Goal: Task Accomplishment & Management: Complete application form

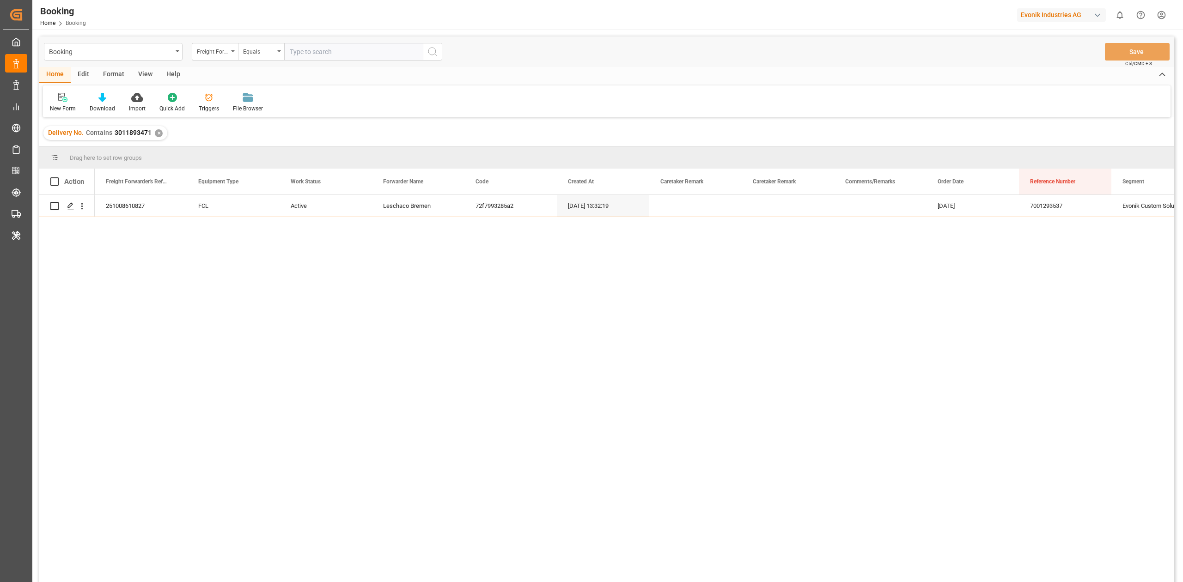
click at [103, 76] on div "Format" at bounding box center [113, 75] width 35 height 16
click at [62, 102] on div "Filter Rows" at bounding box center [63, 102] width 41 height 20
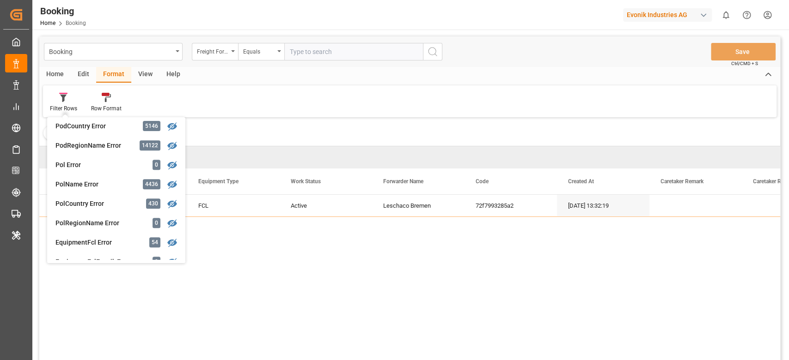
scroll to position [652, 0]
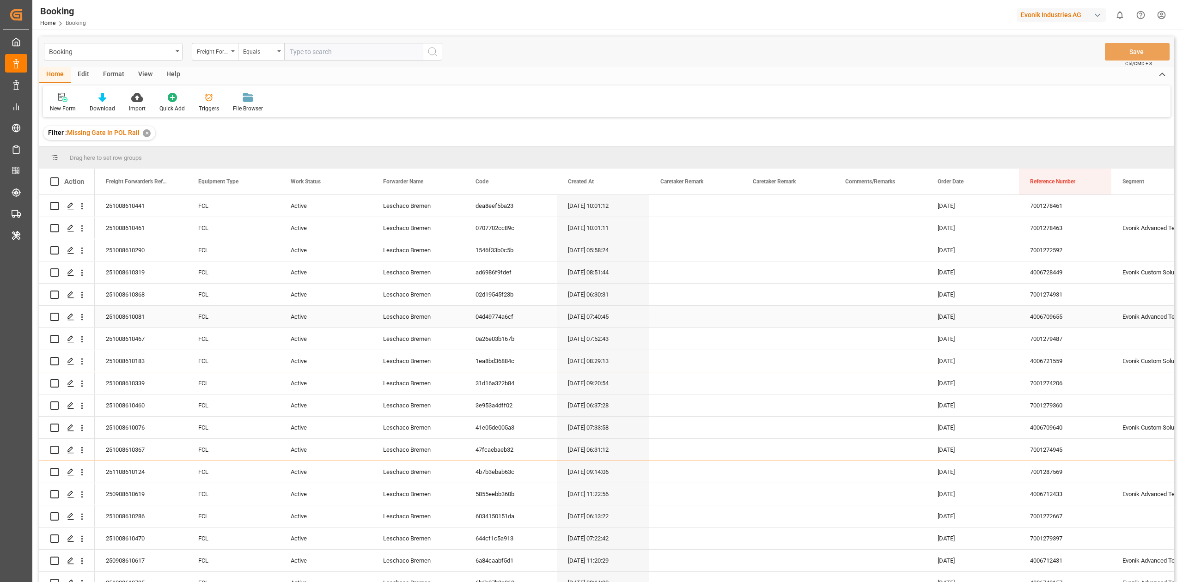
drag, startPoint x: 82, startPoint y: 316, endPoint x: 103, endPoint y: 337, distance: 29.7
click at [82, 316] on icon "open menu" at bounding box center [82, 317] width 10 height 10
click at [102, 334] on span "Open in new tab" at bounding box center [143, 337] width 84 height 10
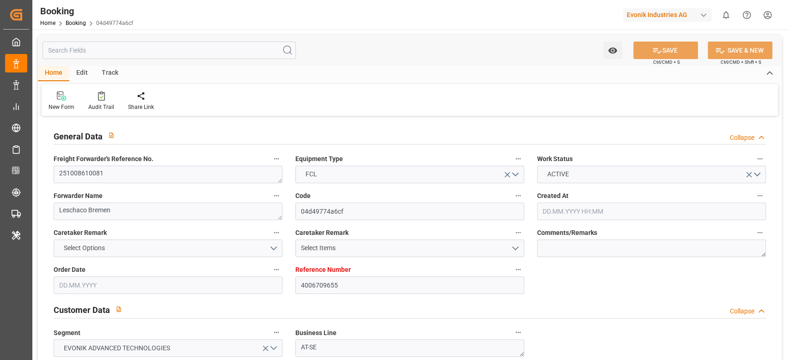
type input "4006709655"
type input "9350044"
type input "CMACGM"
type input "CMA CGM Group"
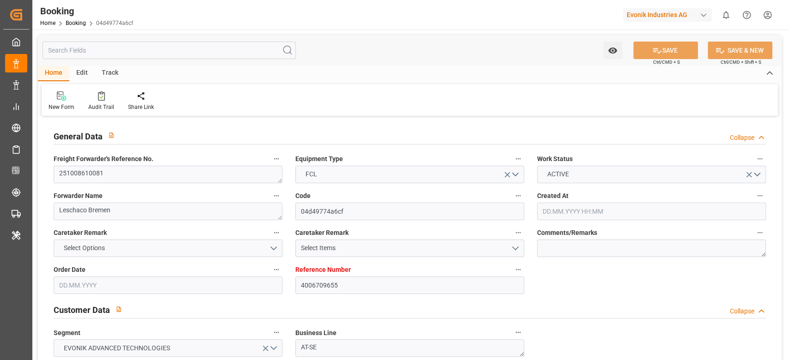
type input "DEBRV"
type input "USMSY"
type input "0"
type input "DEBRV"
type input "USMSY"
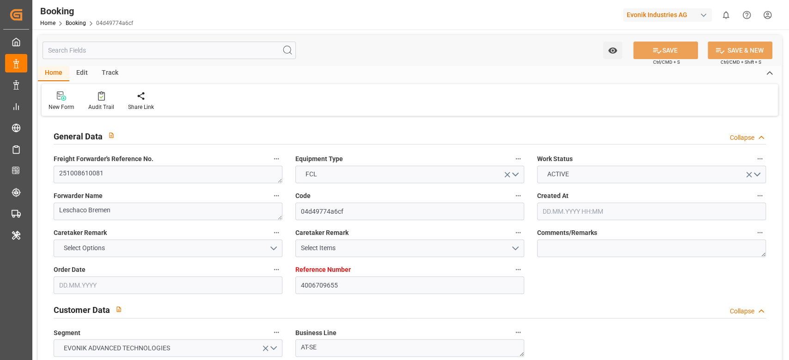
type input "01.09.2025 07:40"
type input "01.09.2025"
type input "10.11.2025"
type input "01.10.2025"
type input "01.10.2025 00:00"
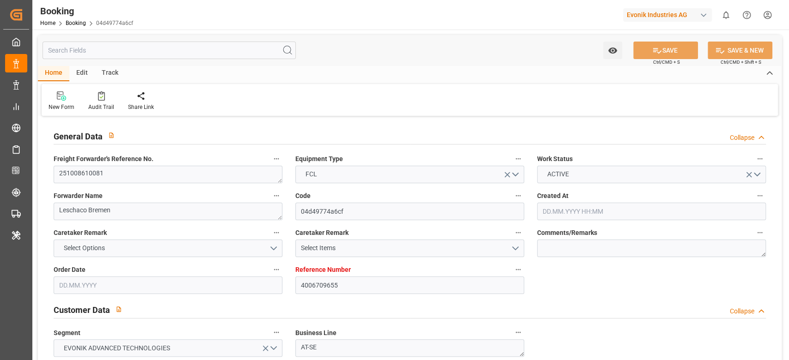
type input "08.10.2025"
type input "11.10.2025 00:00"
type input "07.10.2025 00:00"
type input "30.10.2025 00:00"
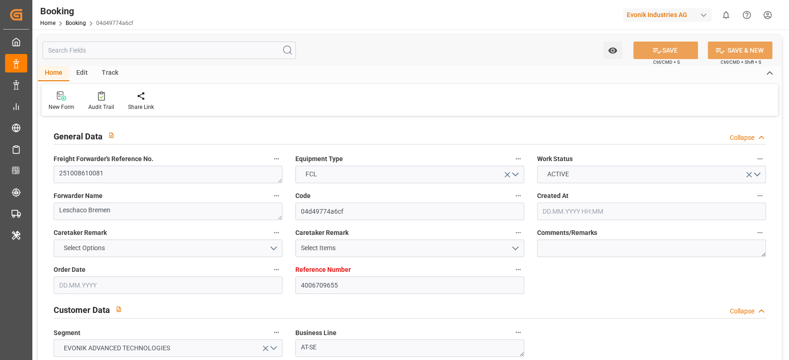
type input "08.10.2025 07:22"
type input "08.10.2025"
type input "11.10.2025 06:00"
type input "31.10.2025 12:00"
type input "31.10.2025 22:20"
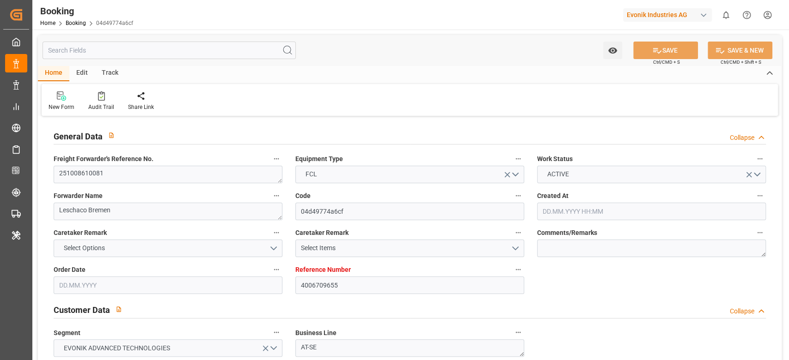
type input "04.11.2025 21:20"
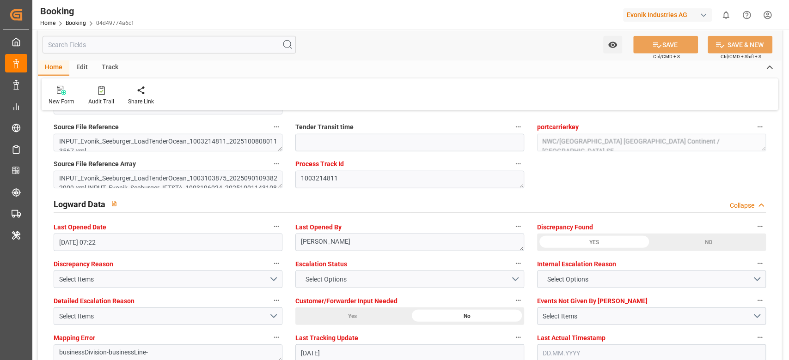
scroll to position [1639, 0]
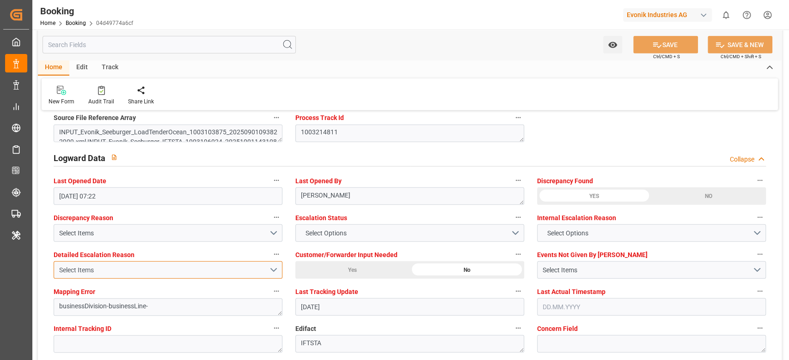
click at [272, 269] on button "Select Items" at bounding box center [168, 270] width 229 height 18
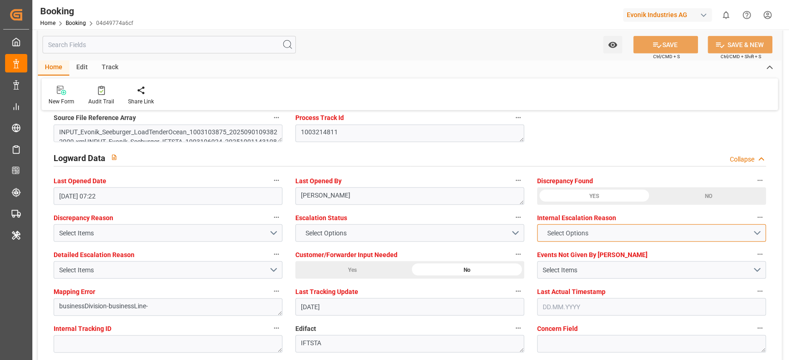
click at [761, 230] on button "Select Options" at bounding box center [651, 234] width 229 height 18
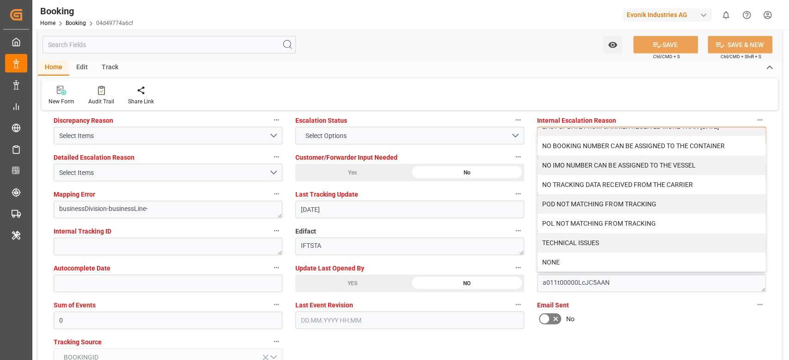
scroll to position [1763, 0]
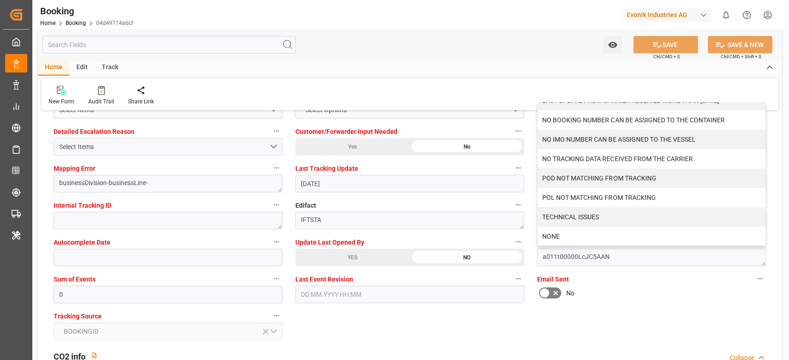
click at [558, 76] on div "Home Edit Track New Form Audit Trail Share Link" at bounding box center [409, 85] width 743 height 50
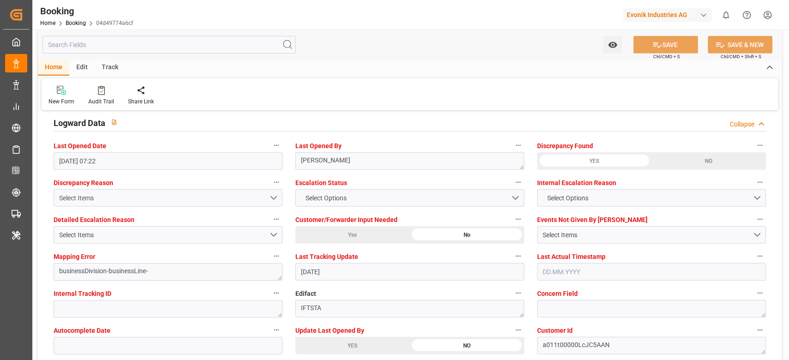
scroll to position [1639, 0]
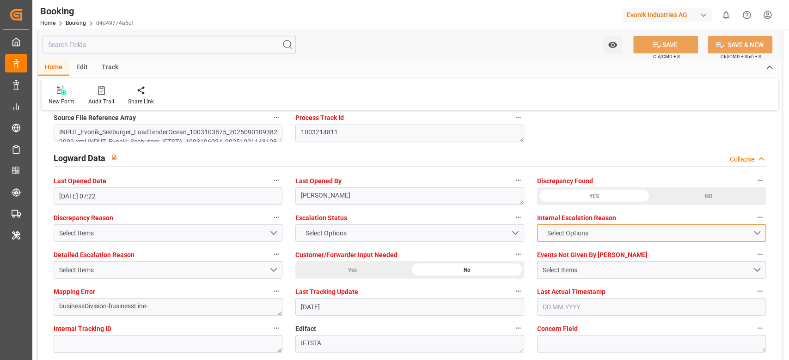
click at [761, 235] on button "Select Options" at bounding box center [651, 234] width 229 height 18
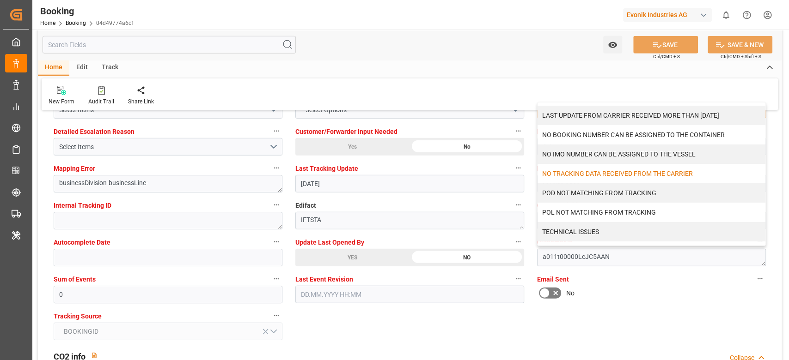
scroll to position [31, 0]
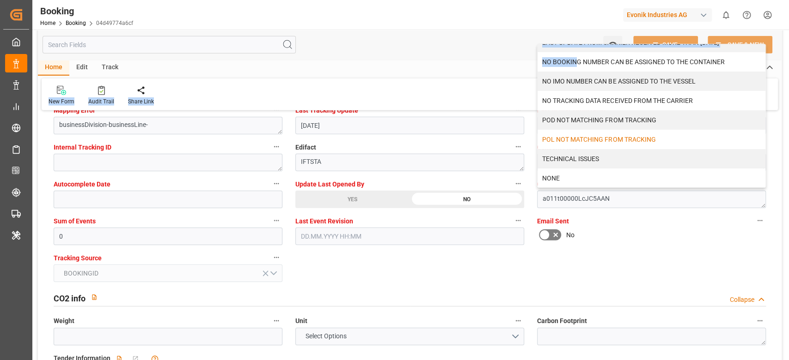
scroll to position [1947, 0]
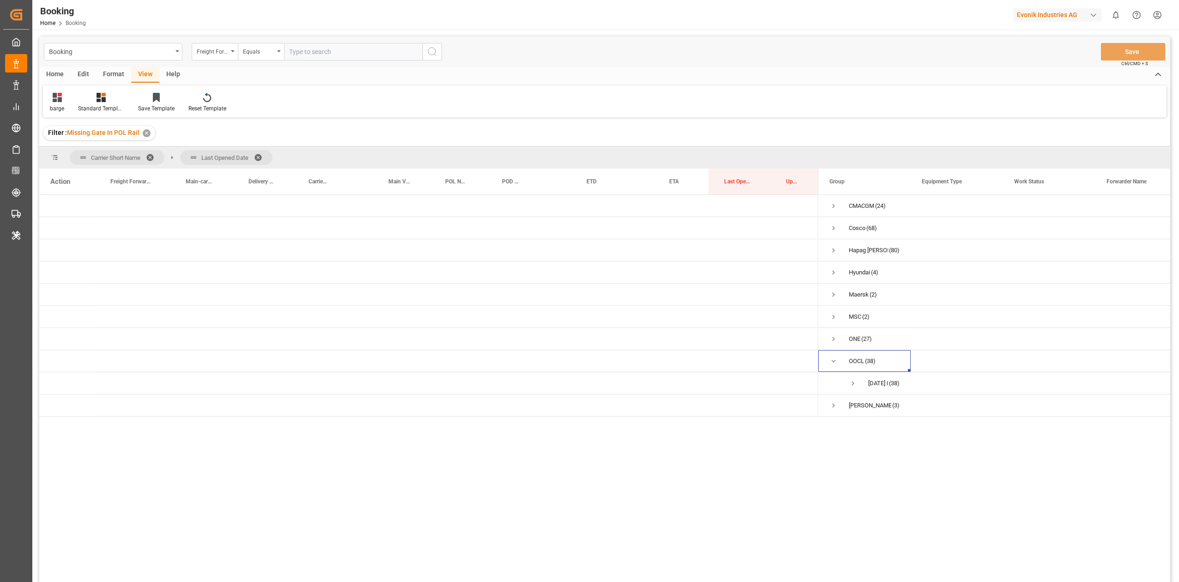
click at [148, 154] on span at bounding box center [153, 157] width 15 height 8
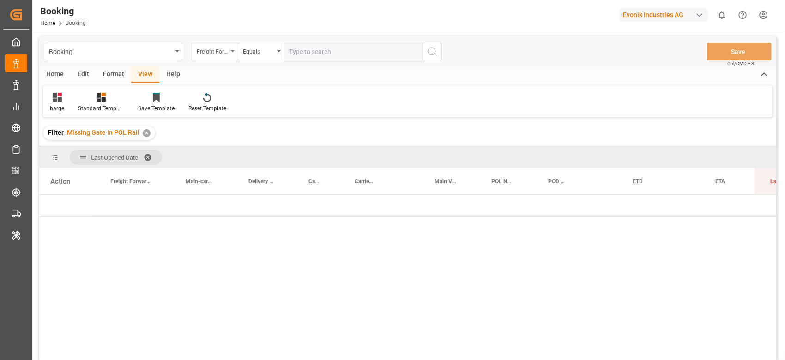
click at [211, 55] on div "Freight Forwarder's Reference No." at bounding box center [212, 50] width 31 height 11
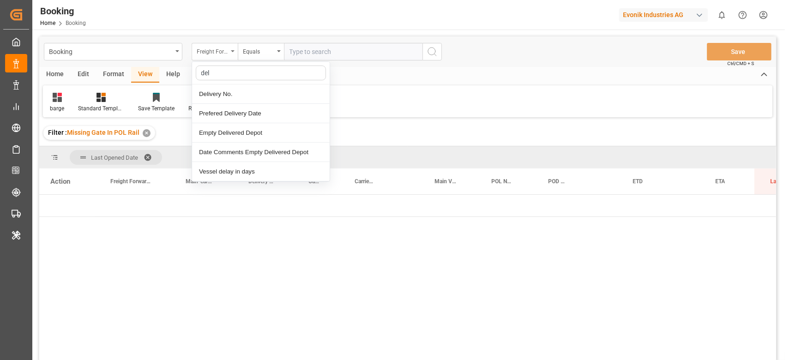
type input "deli"
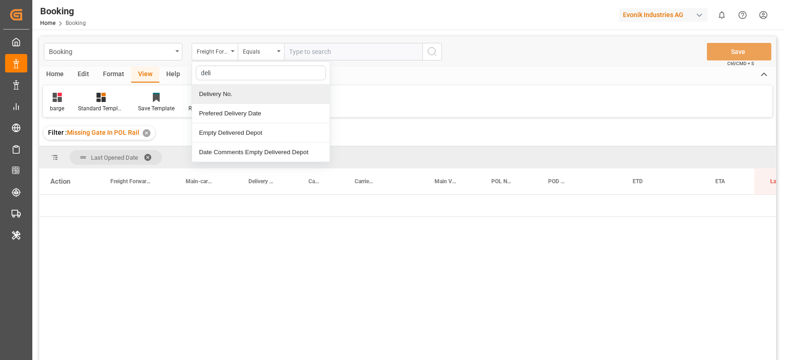
click at [223, 90] on div "Delivery No." at bounding box center [261, 94] width 138 height 19
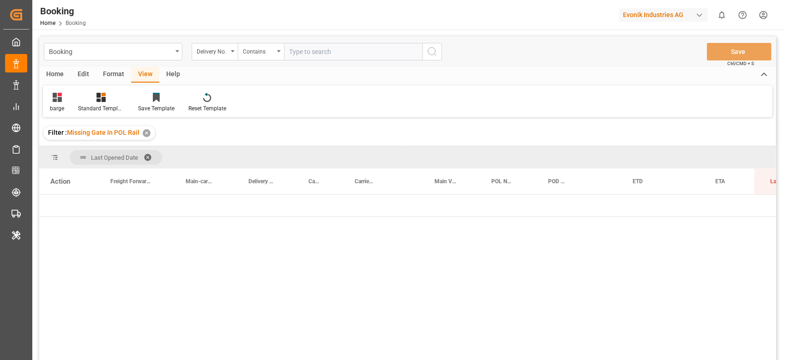
click at [330, 45] on input "text" at bounding box center [353, 52] width 139 height 18
paste input "80101453"
type input "80101453"
click at [433, 50] on icon "search button" at bounding box center [432, 51] width 11 height 11
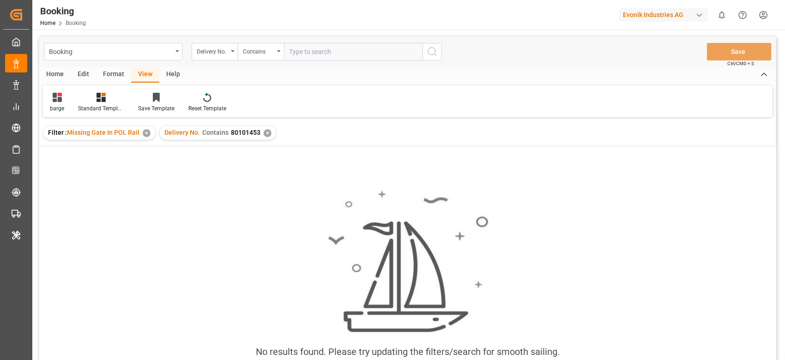
click at [147, 134] on div "✕" at bounding box center [147, 133] width 8 height 8
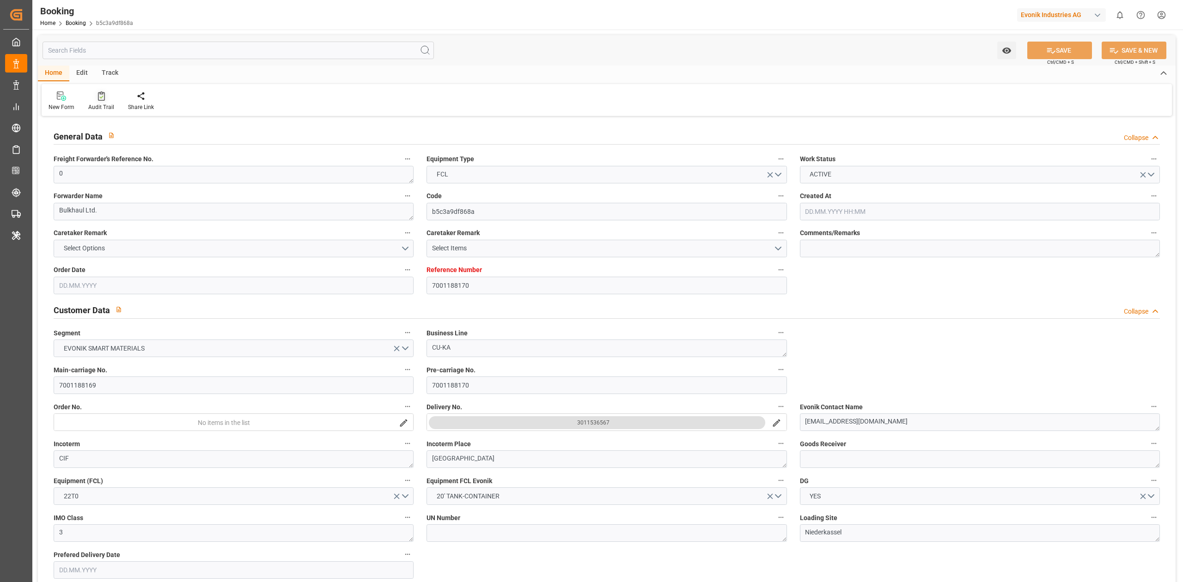
click at [99, 101] on div "Audit Trail" at bounding box center [101, 101] width 40 height 20
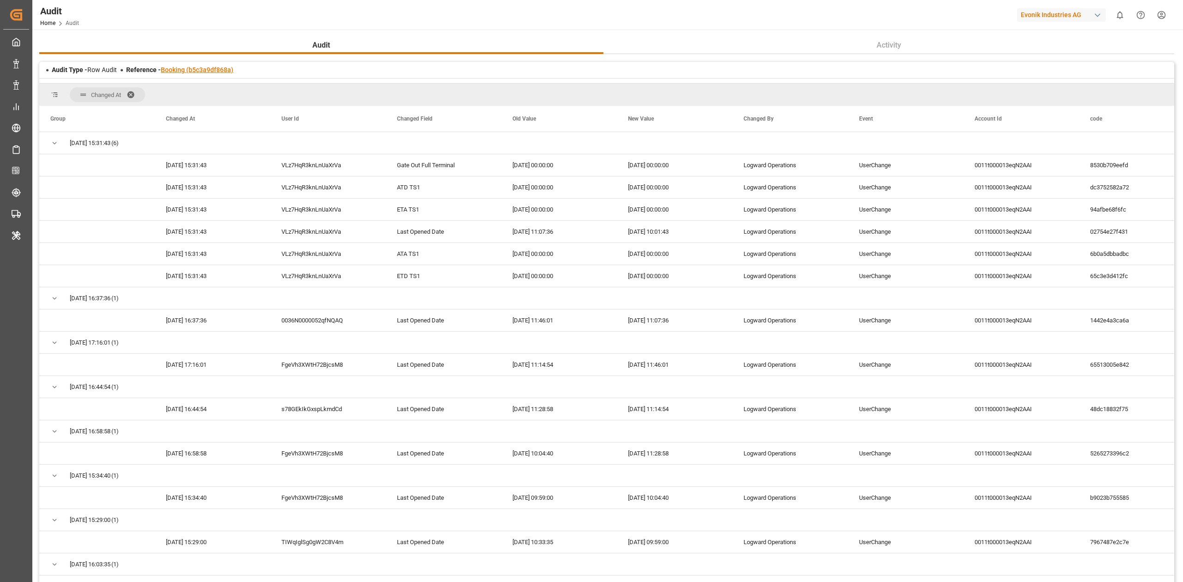
click at [230, 68] on link "Booking (b5c3a9df868a)" at bounding box center [197, 69] width 73 height 7
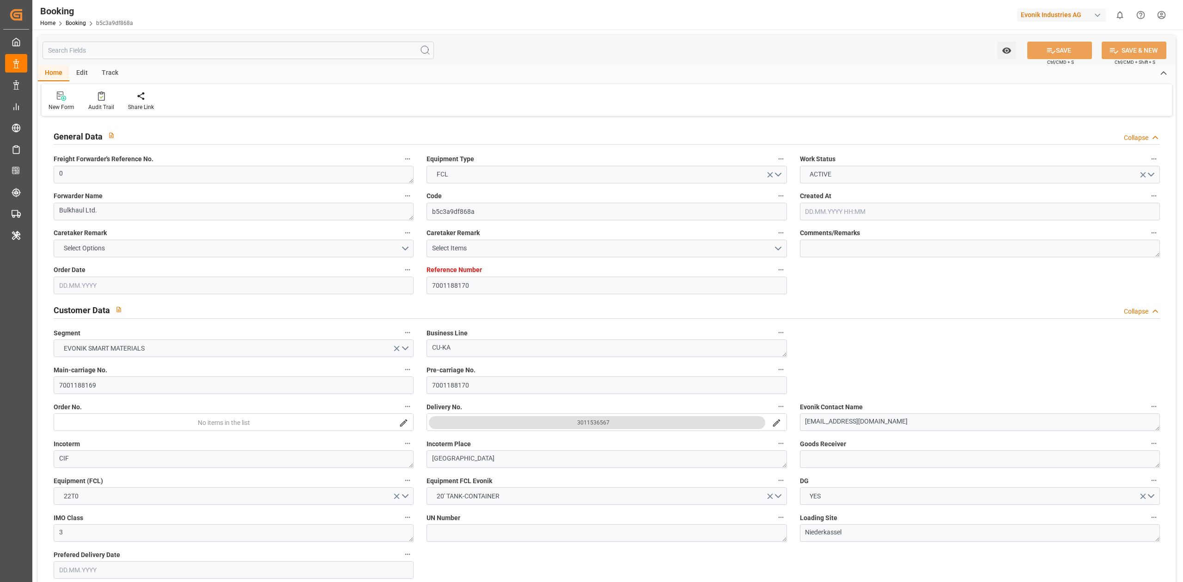
type input "7001188170"
type input "9619921"
type input "Maersk"
type input "Maersk Line AS"
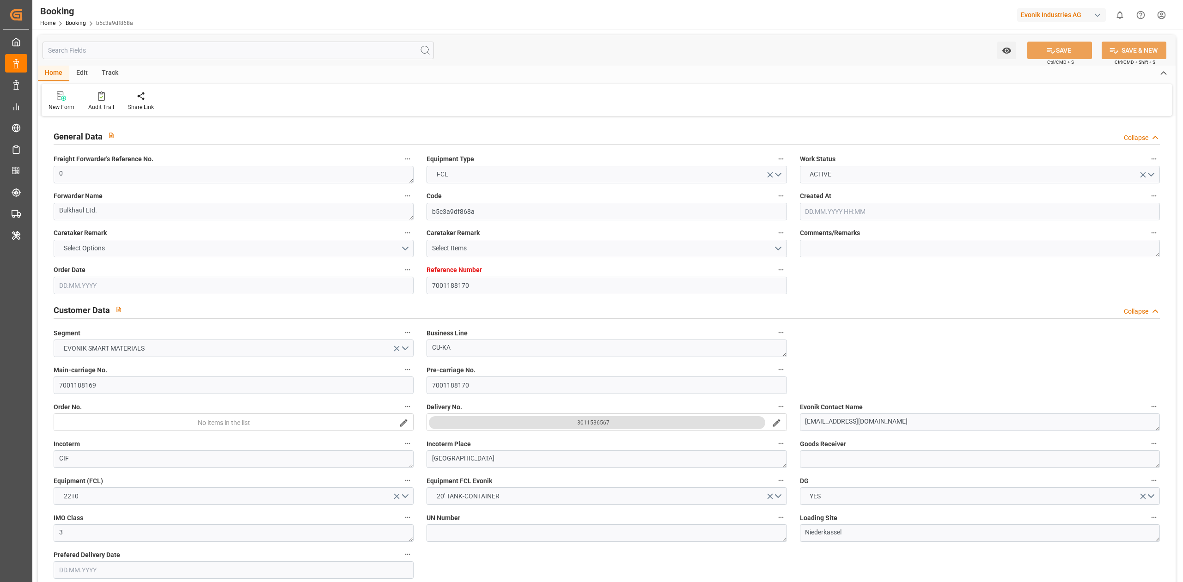
type input "NLRTM"
type input "IDJKT"
type input "40"
type input "MYTPP"
type input "0"
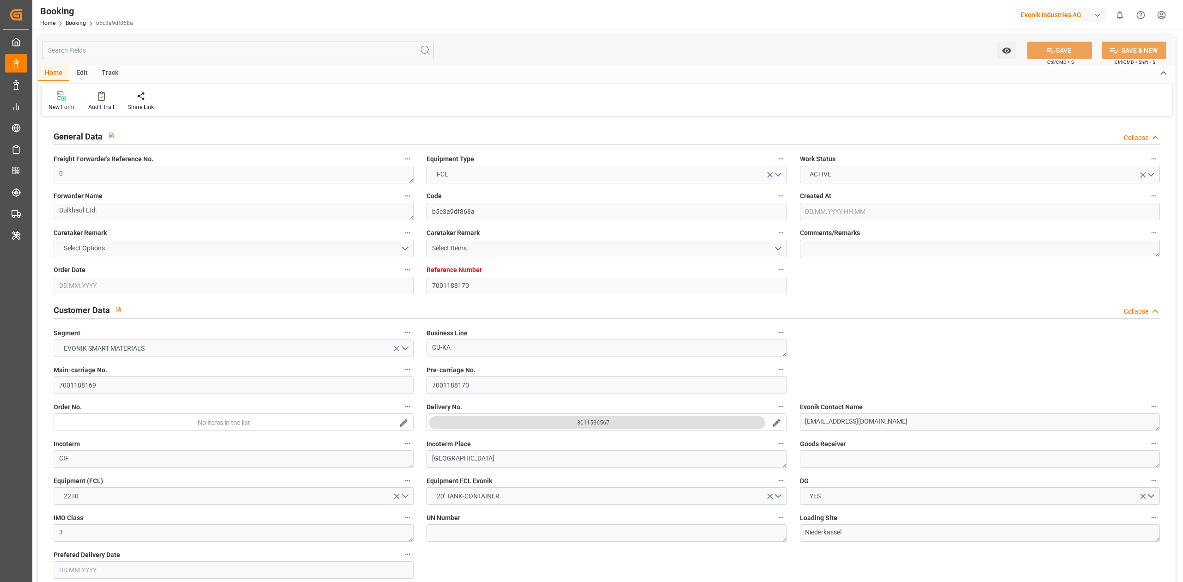
type input "[DATE] 11:25"
type input "[DATE]"
type input "[DATE] 00:00"
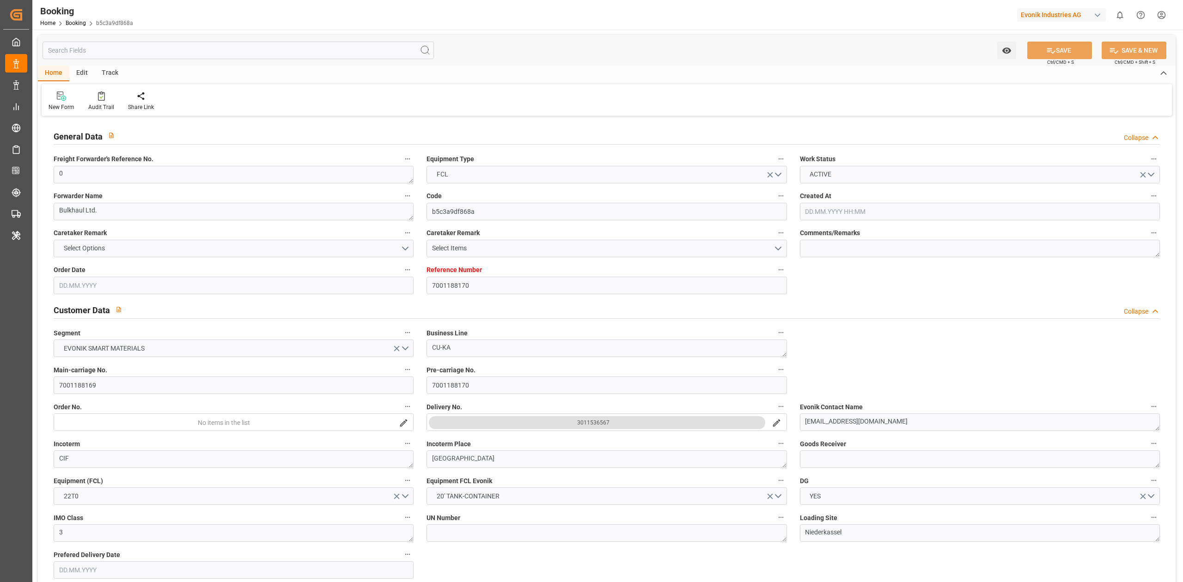
type input "[DATE] 00:00"
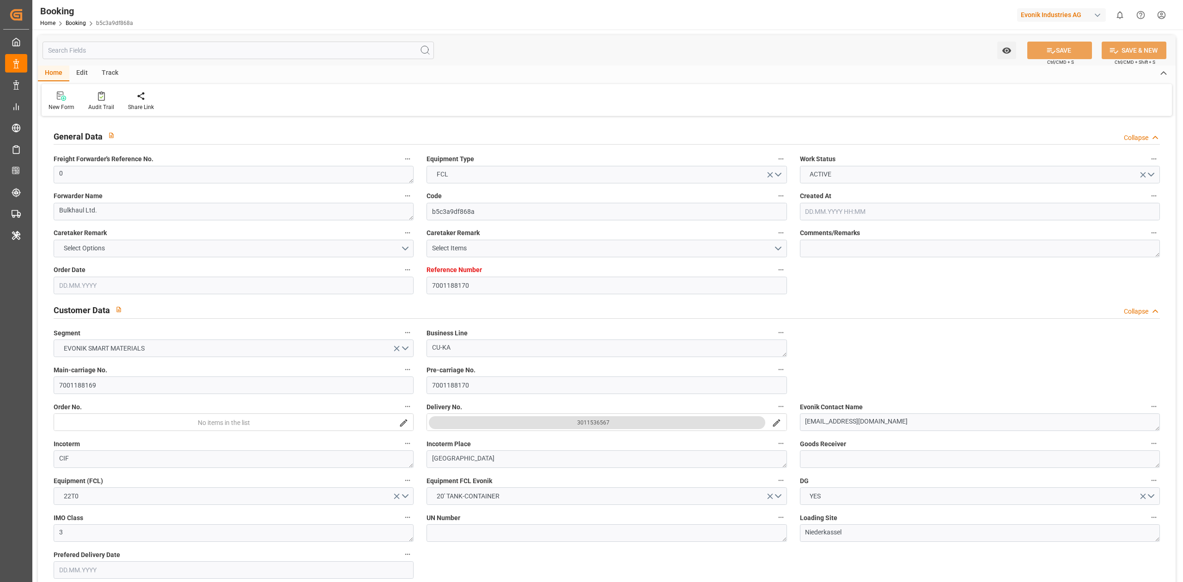
type input "[DATE] 00:00"
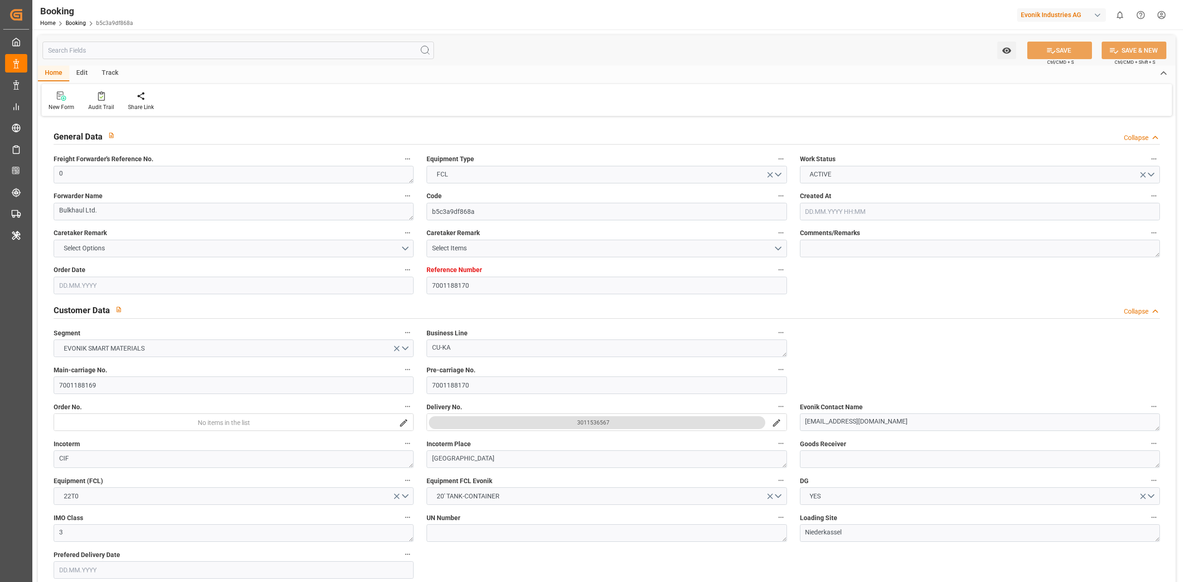
type input "[DATE] 00:00"
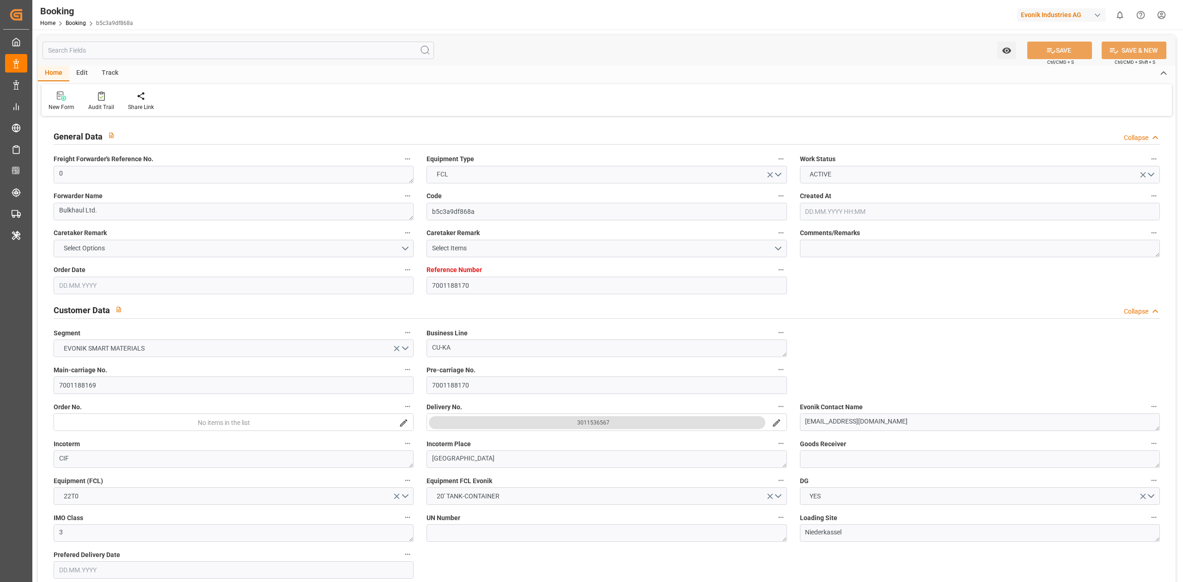
type input "[DATE] 00:00"
type input "[DATE]"
type input "[DATE] 10:01"
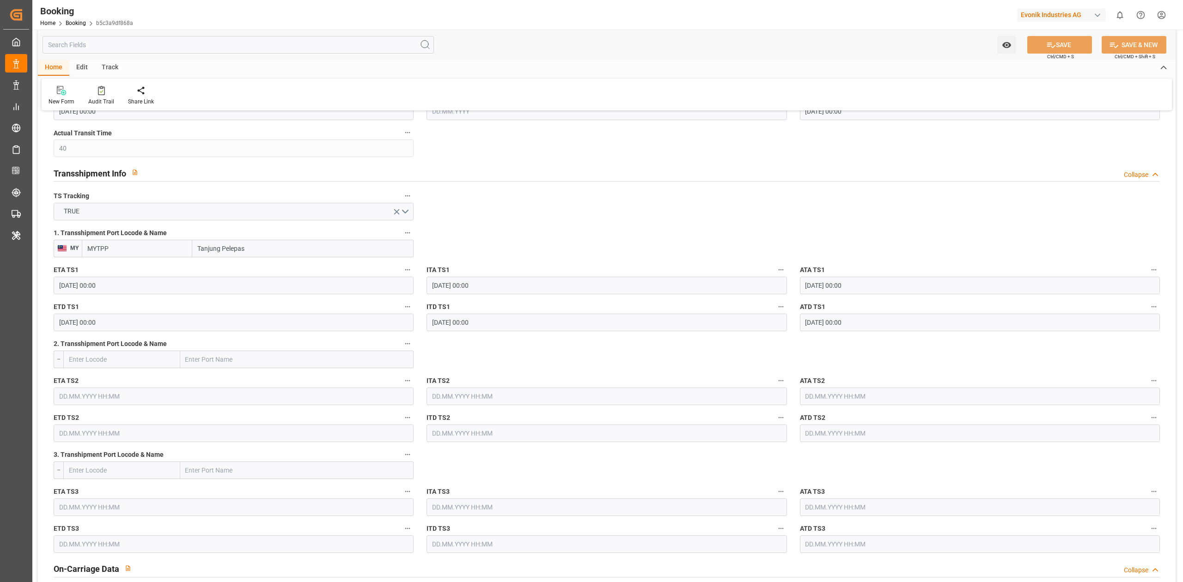
scroll to position [985, 0]
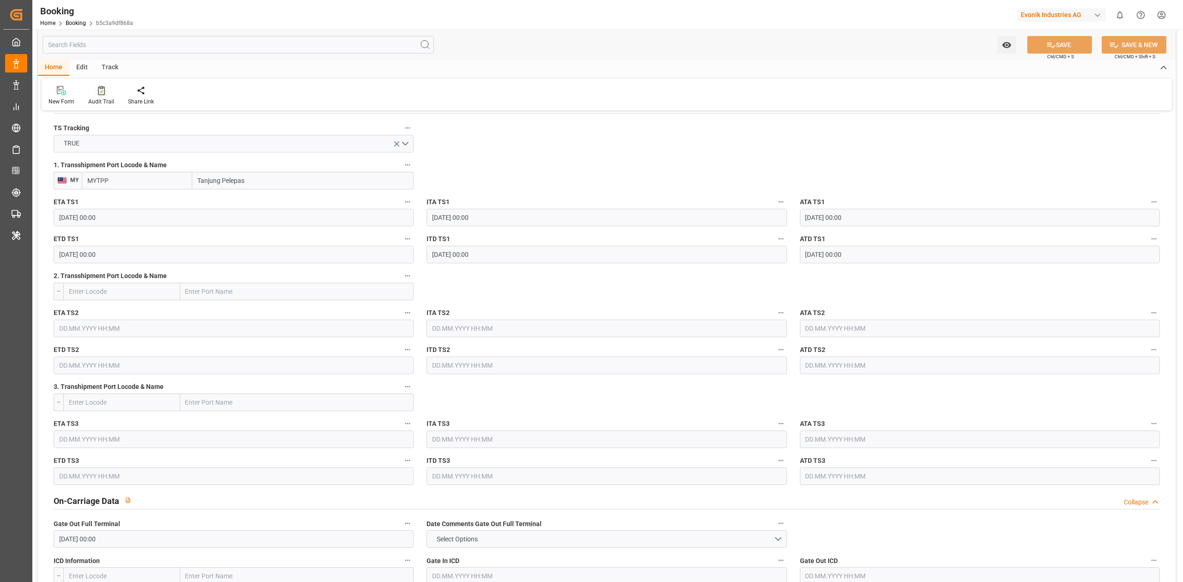
click at [100, 94] on icon at bounding box center [101, 90] width 7 height 9
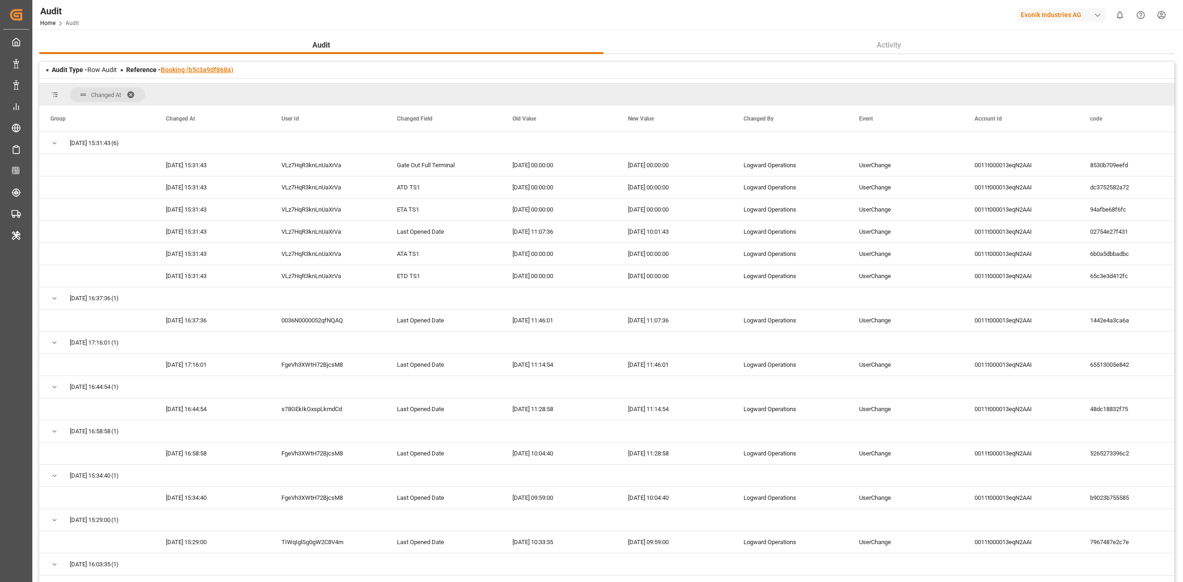
click at [227, 70] on link "Booking (b5c3a9df868a)" at bounding box center [197, 69] width 73 height 7
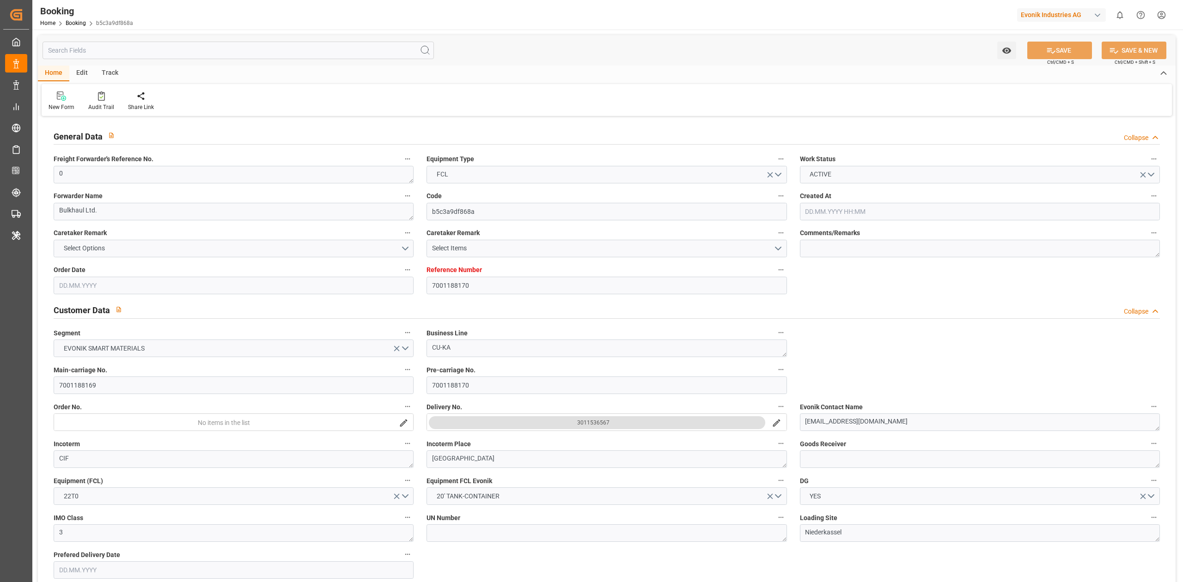
type input "7001188170"
type input "9619921"
type input "Maersk"
type input "Maersk Line AS"
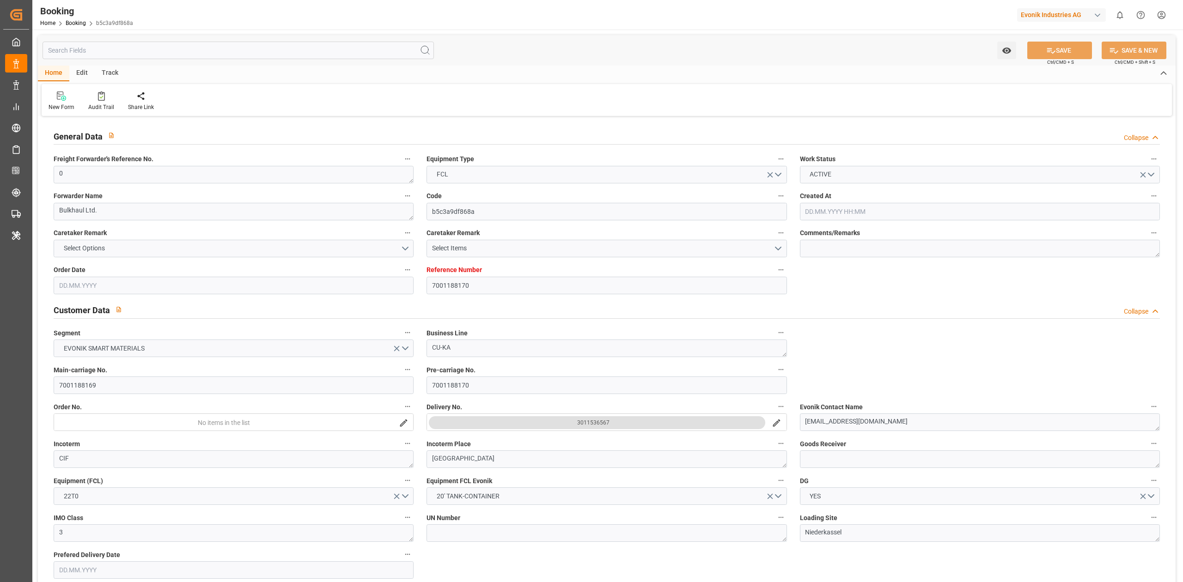
type input "NLRTM"
type input "IDJKT"
type input "40"
type input "MYTPP"
type input "0"
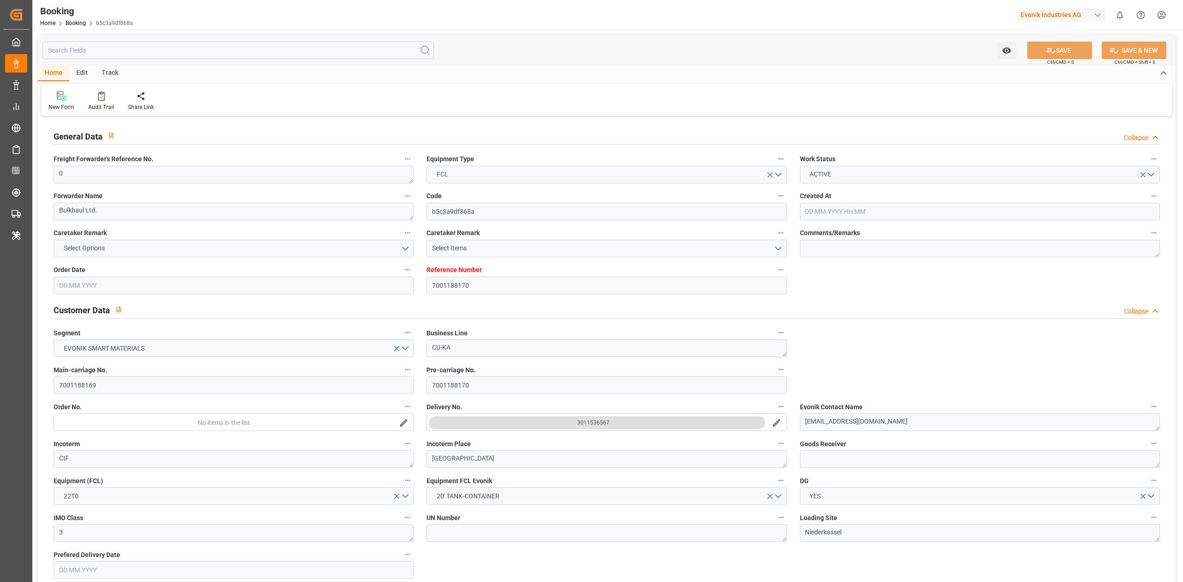
type input "[DATE] 11:25"
type input "[DATE]"
type input "[DATE] 00:00"
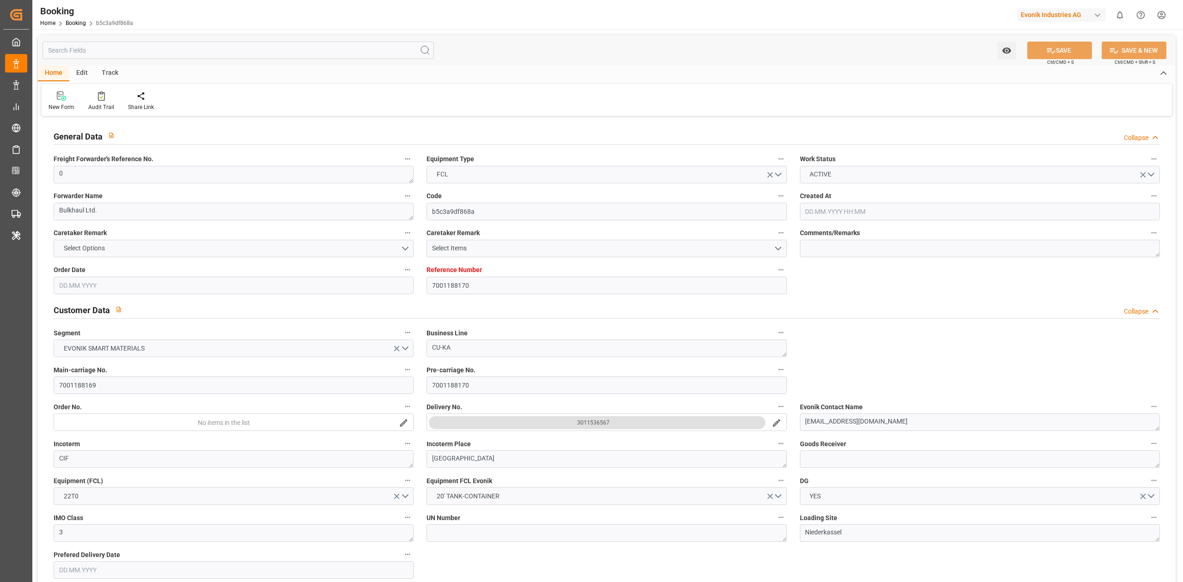
type input "[DATE] 00:00"
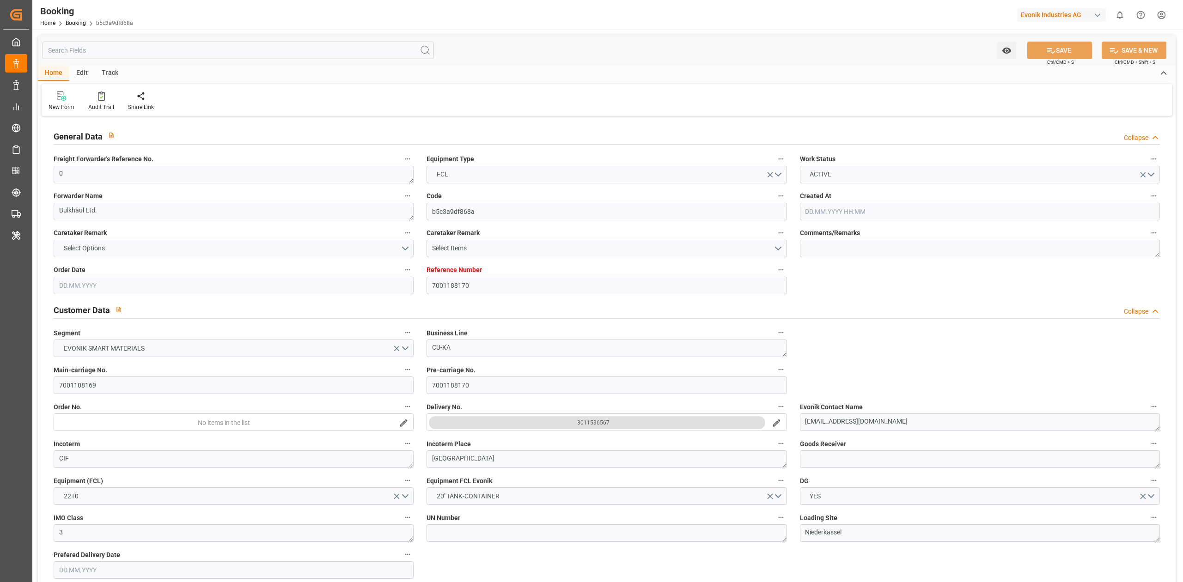
type input "[DATE] 00:00"
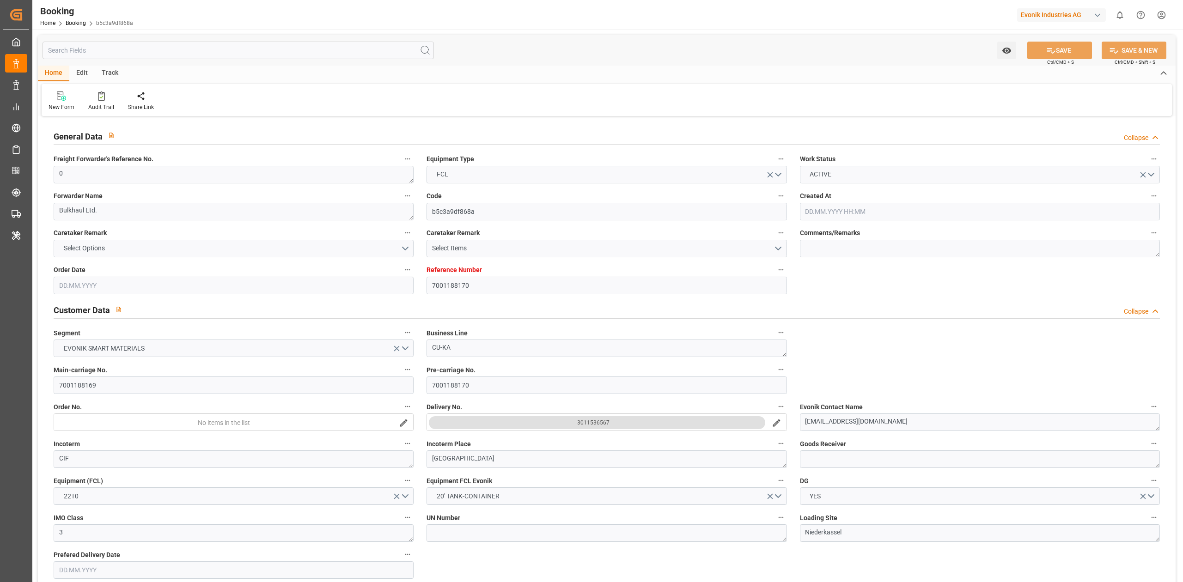
type input "[DATE] 00:00"
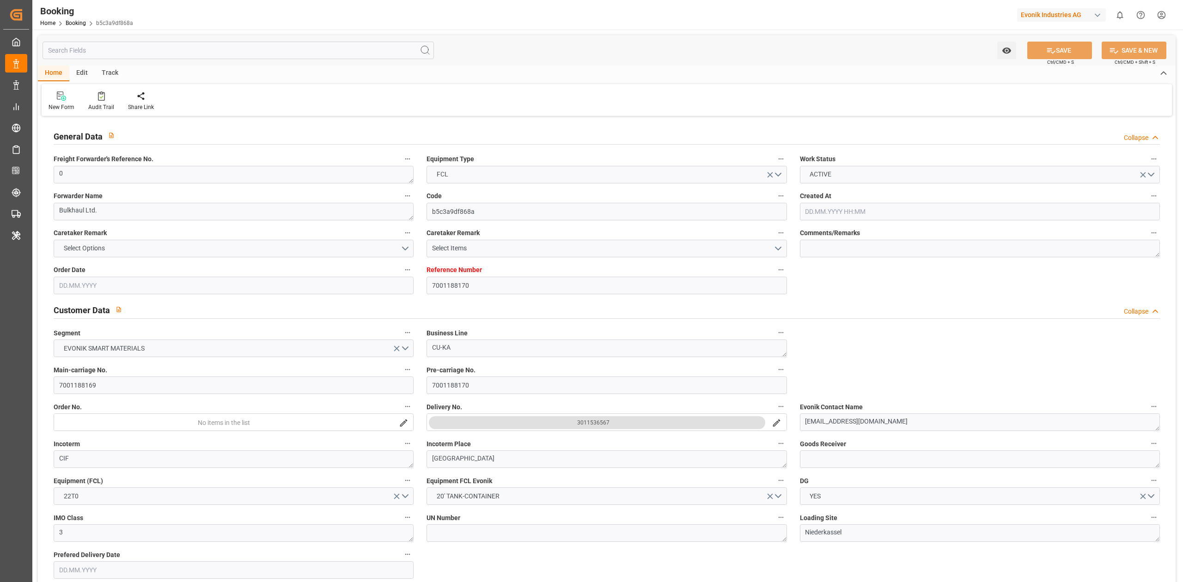
type input "[DATE] 00:00"
type input "[DATE]"
type input "[DATE] 10:01"
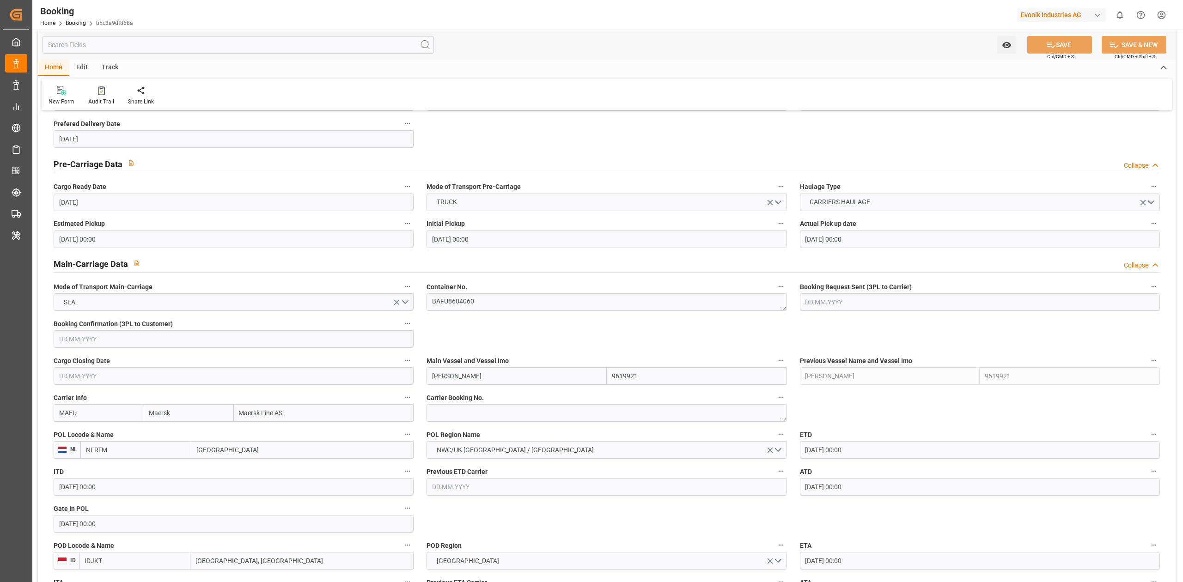
click at [570, 43] on div "Watch Option SAVE Ctrl/CMD + S SAVE & NEW Ctrl/CMD + Shift + S" at bounding box center [606, 45] width 1137 height 30
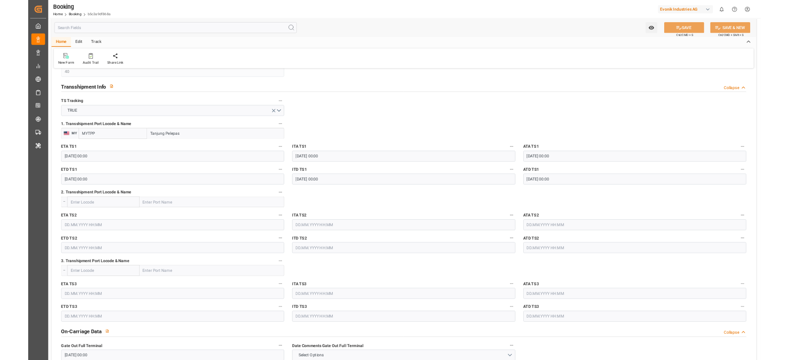
scroll to position [924, 0]
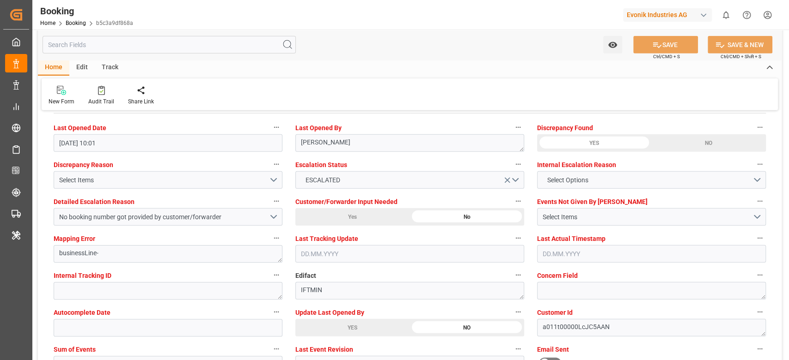
scroll to position [1693, 0]
click at [609, 174] on button "Select Options" at bounding box center [651, 180] width 229 height 18
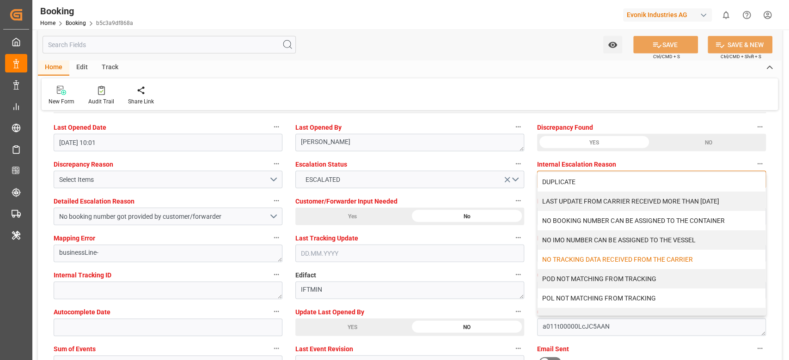
scroll to position [31, 0]
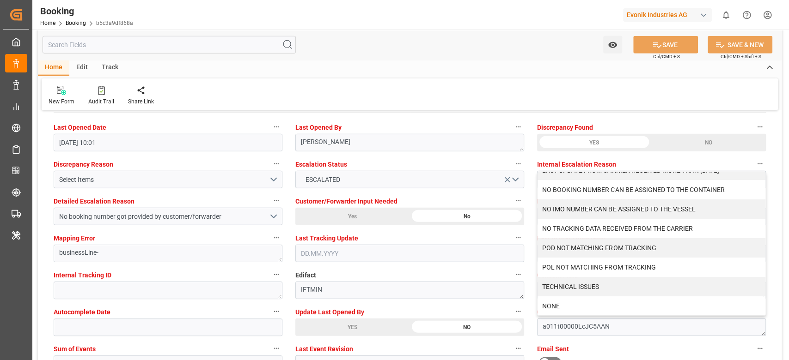
click at [505, 42] on div "Watch Option SAVE Ctrl/CMD + S SAVE & NEW Ctrl/CMD + Shift + S" at bounding box center [409, 45] width 743 height 30
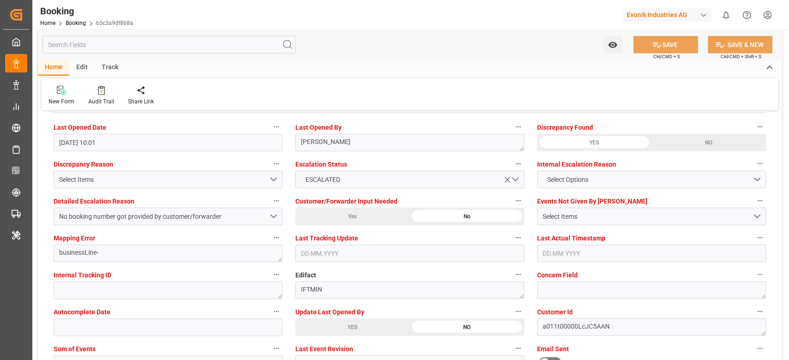
click at [654, 188] on div "Internal Escalation Reason Select Options" at bounding box center [651, 173] width 242 height 37
click at [608, 187] on button "Select Options" at bounding box center [651, 180] width 229 height 18
